Goal: Find specific page/section: Find specific page/section

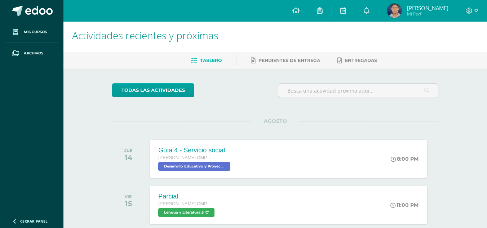
scroll to position [1, 0]
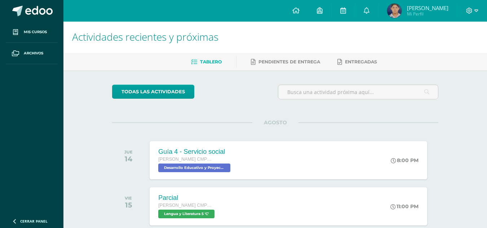
click at [432, 8] on span "[PERSON_NAME]" at bounding box center [427, 7] width 41 height 7
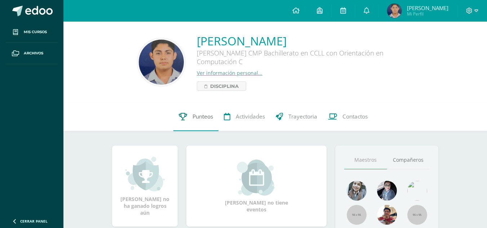
click at [194, 117] on span "Punteos" at bounding box center [203, 117] width 21 height 8
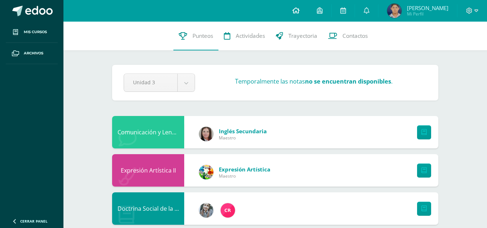
click at [300, 13] on icon at bounding box center [296, 10] width 7 height 6
